Goal: Information Seeking & Learning: Learn about a topic

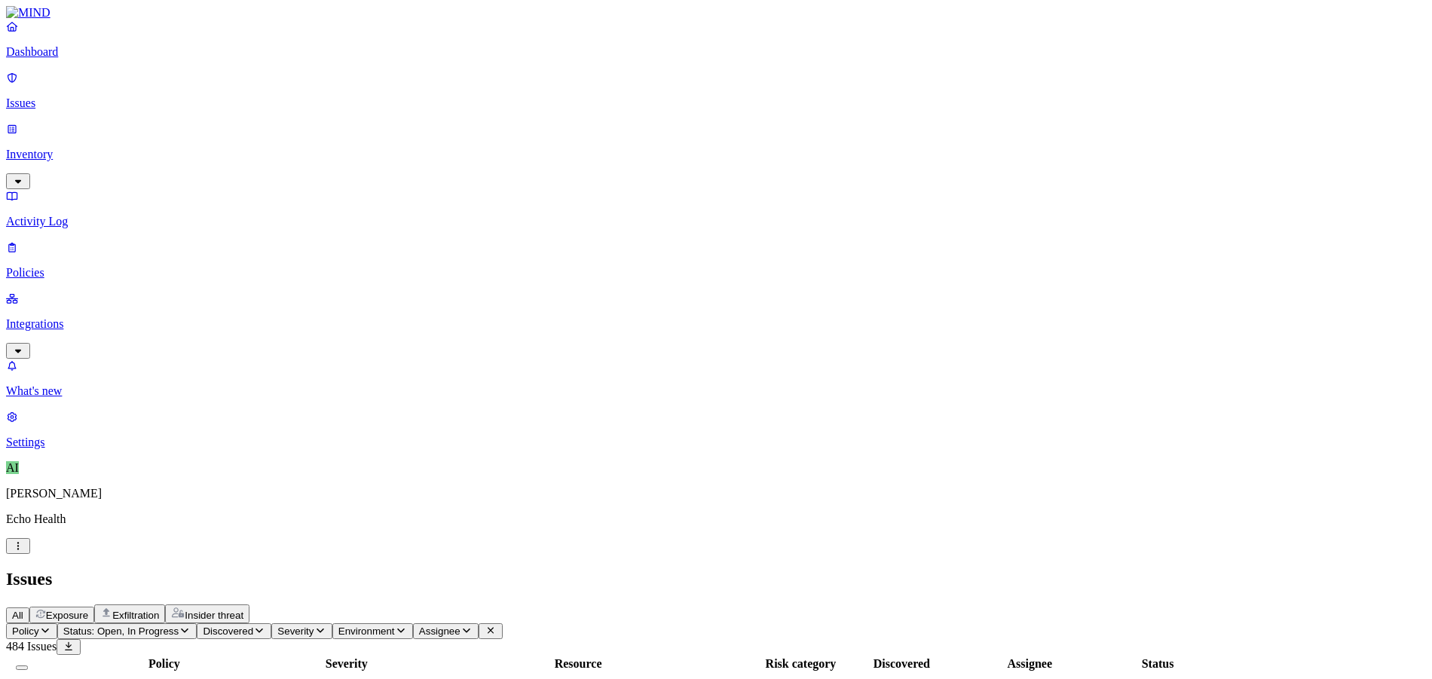
click at [253, 626] on span "Discovered" at bounding box center [228, 631] width 51 height 11
click at [406, 141] on div "Last 7 days" at bounding box center [406, 148] width 0 height 41
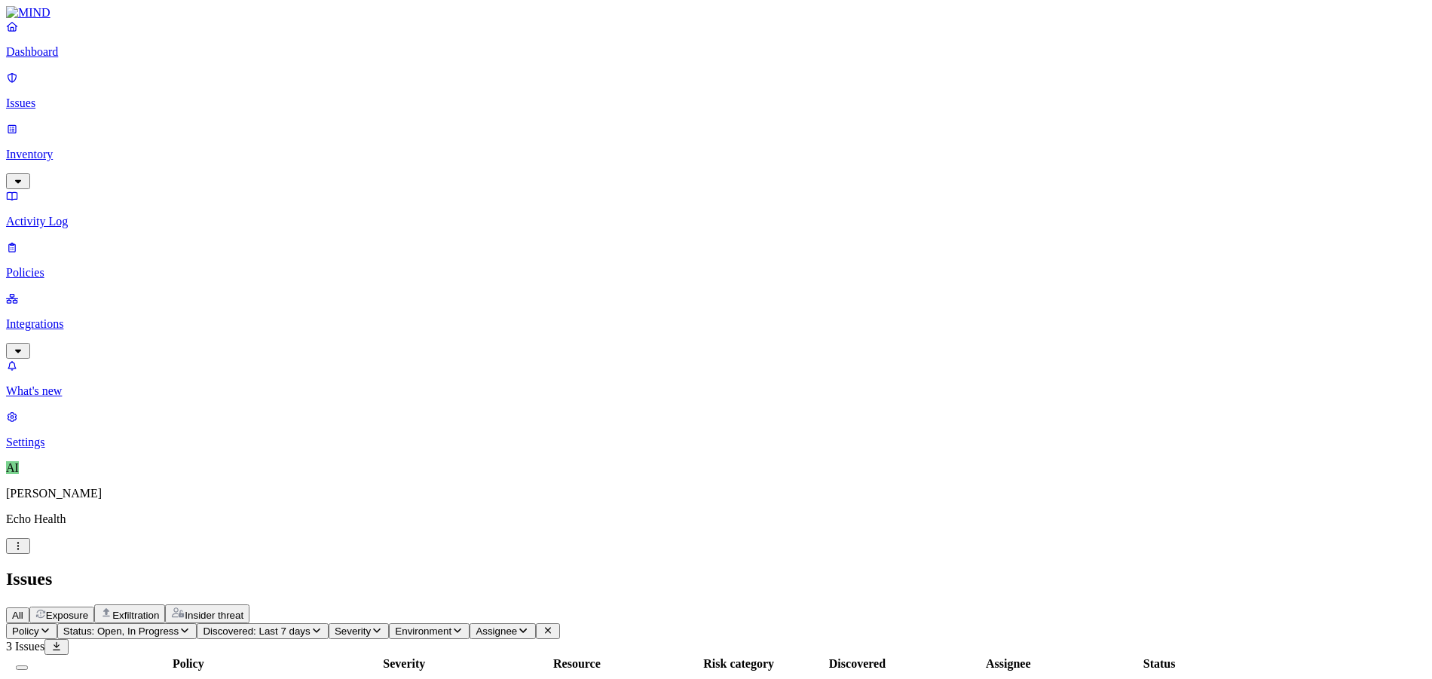
click at [88, 610] on span "Exposure" at bounding box center [67, 615] width 42 height 11
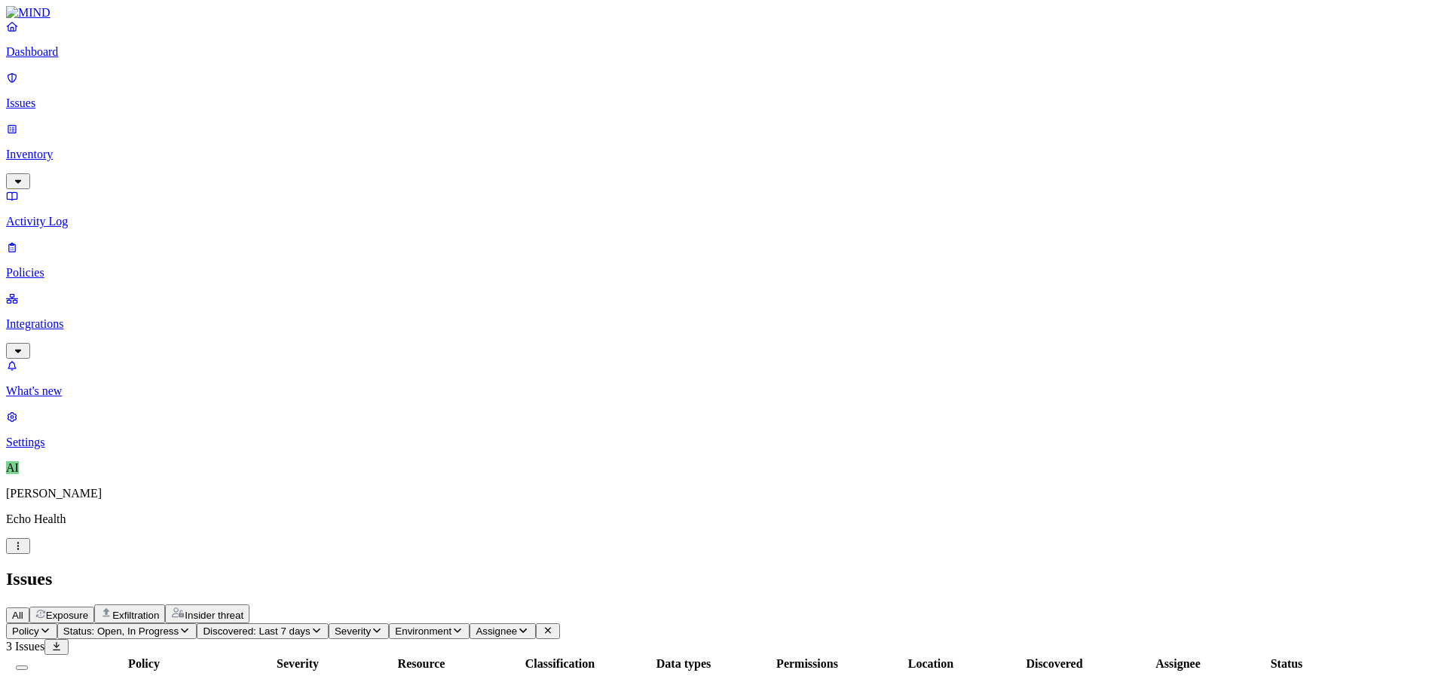
click at [243, 610] on span "Insider threat" at bounding box center [214, 615] width 59 height 11
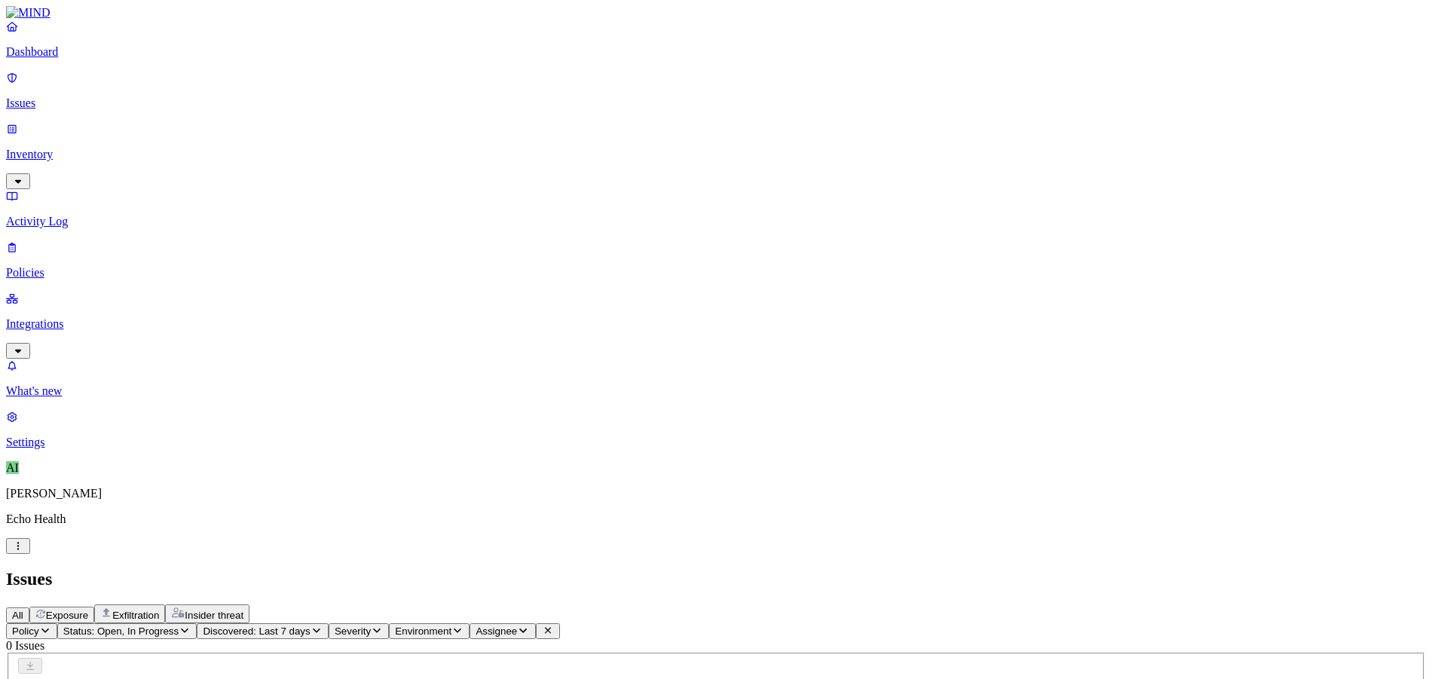
click at [159, 610] on span "Exfiltration" at bounding box center [135, 615] width 47 height 11
click at [88, 610] on span "Exposure" at bounding box center [67, 615] width 42 height 11
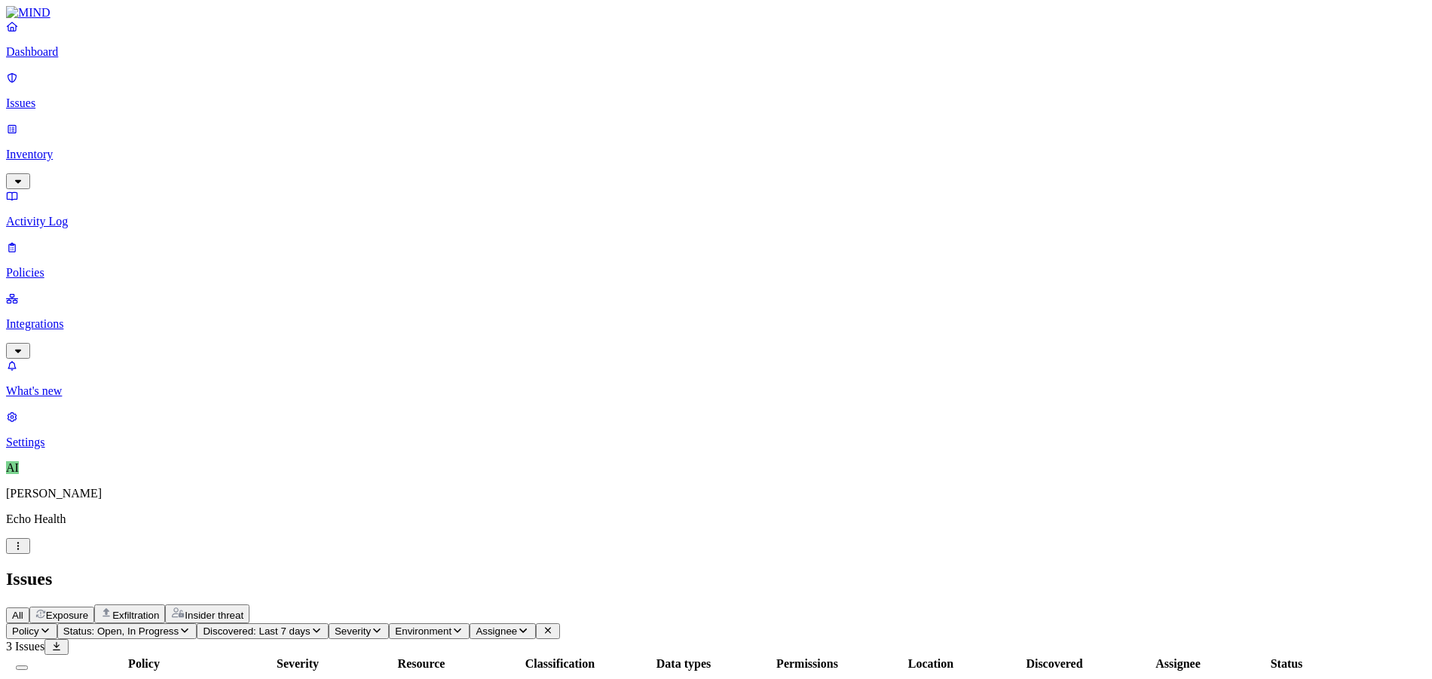
click at [310, 626] on span "Discovered: Last 7 days" at bounding box center [256, 631] width 107 height 11
click at [406, 169] on div "Last 30 days" at bounding box center [406, 189] width 0 height 41
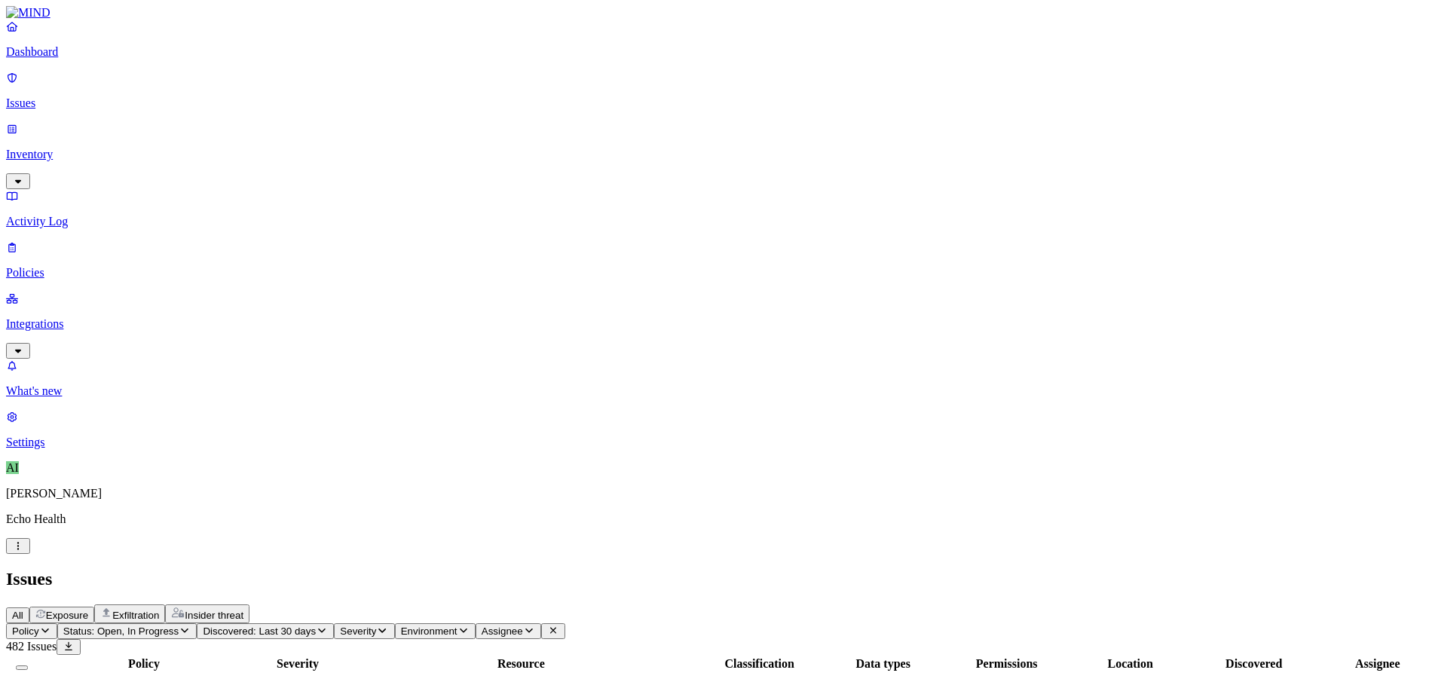
scroll to position [151, 0]
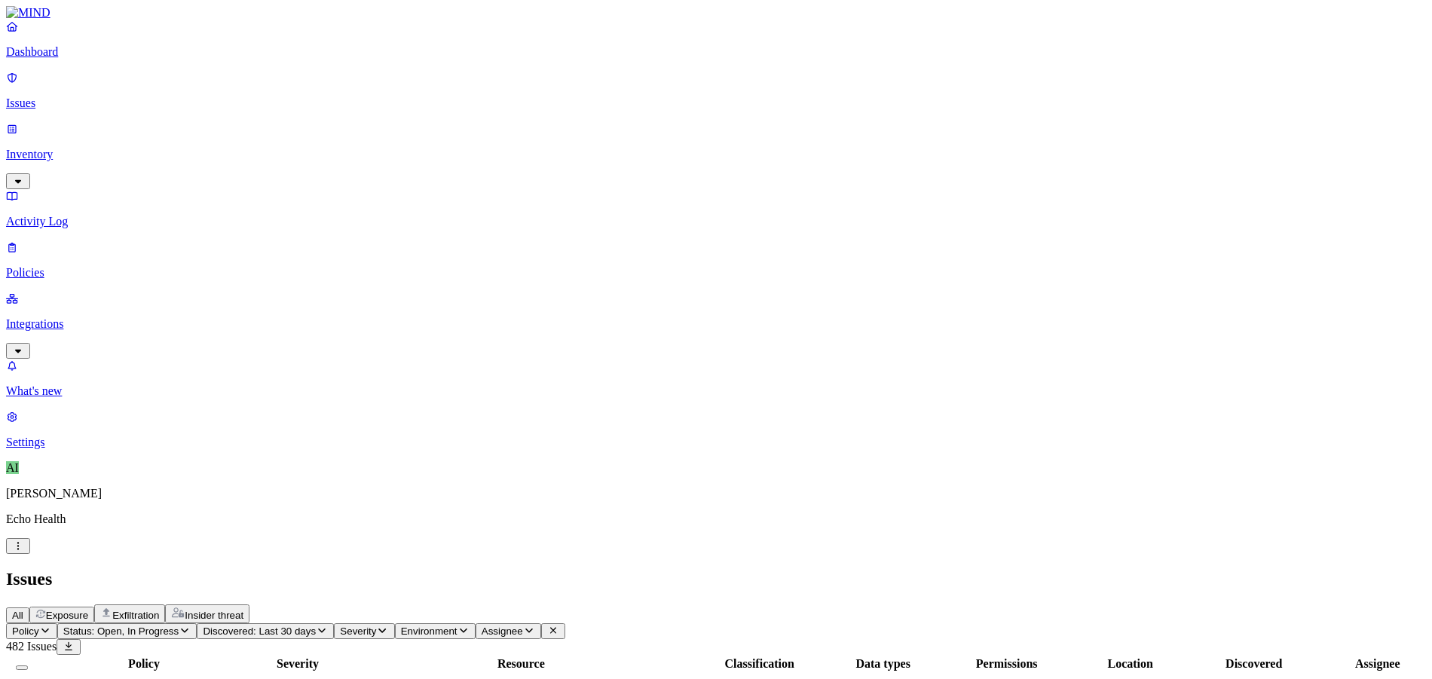
drag, startPoint x: 998, startPoint y: 17, endPoint x: 1059, endPoint y: 112, distance: 113.6
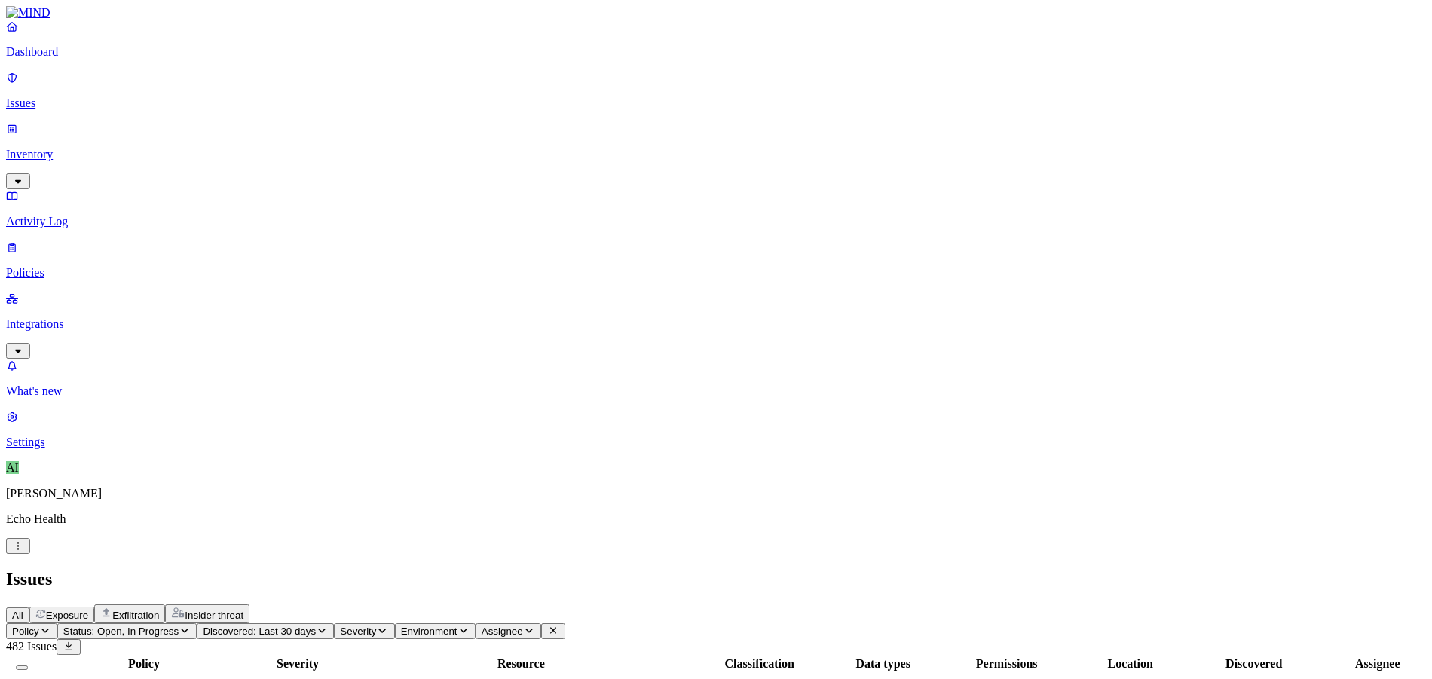
click at [70, 266] on p "Policies" at bounding box center [716, 273] width 1420 height 14
